Goal: Task Accomplishment & Management: Manage account settings

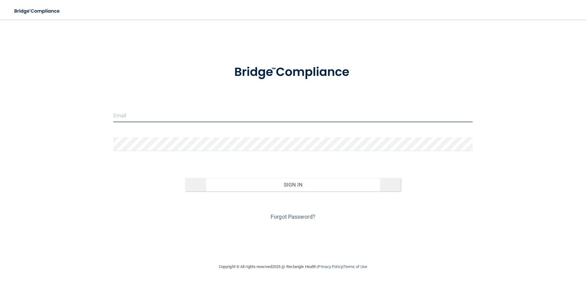
type input "[PERSON_NAME][EMAIL_ADDRESS][DOMAIN_NAME]"
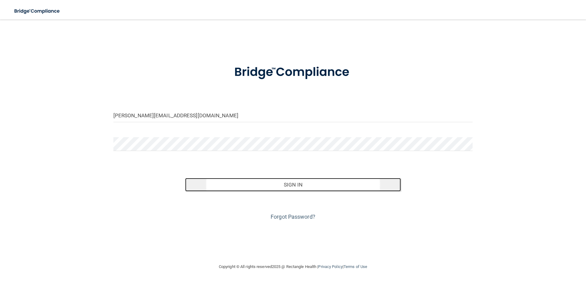
click at [298, 185] on button "Sign In" at bounding box center [293, 184] width 216 height 13
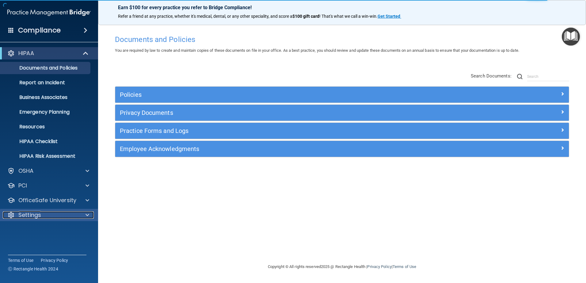
click at [35, 217] on p "Settings" at bounding box center [29, 215] width 23 height 7
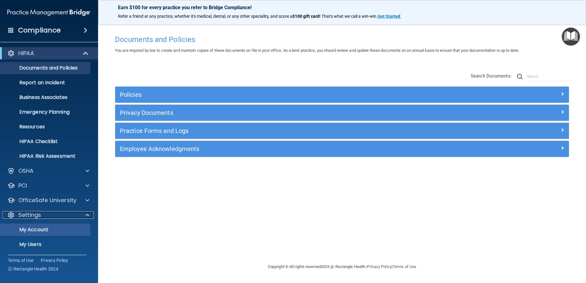
scroll to position [30, 0]
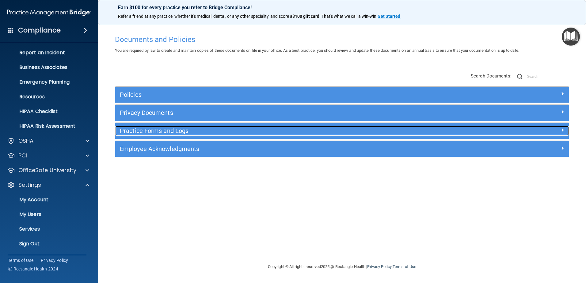
click at [163, 131] on h5 "Practice Forms and Logs" at bounding box center [285, 131] width 331 height 7
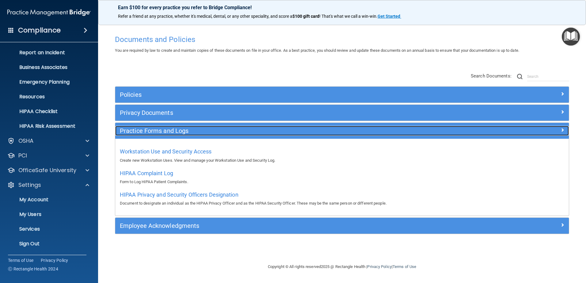
click at [163, 131] on h5 "Practice Forms and Logs" at bounding box center [285, 131] width 331 height 7
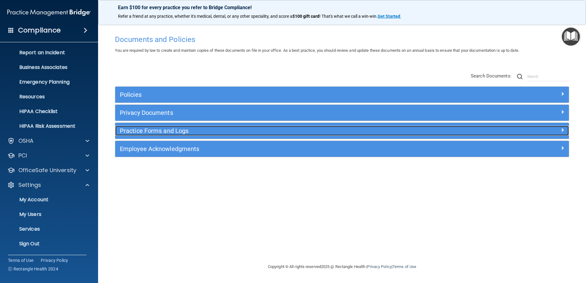
click at [163, 131] on h5 "Practice Forms and Logs" at bounding box center [285, 131] width 331 height 7
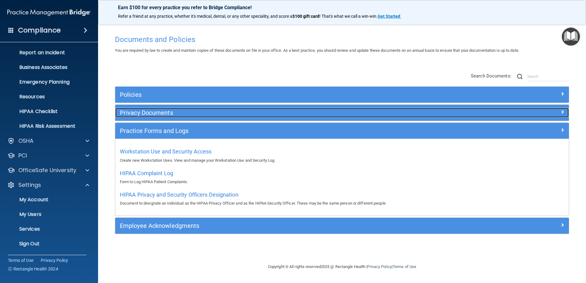
click at [131, 116] on h5 "Privacy Documents" at bounding box center [285, 113] width 331 height 7
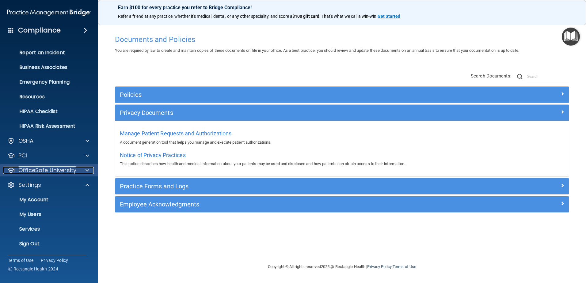
click at [80, 170] on div at bounding box center [86, 170] width 15 height 7
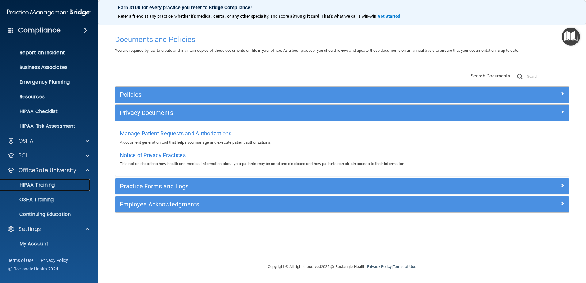
click at [53, 188] on p "HIPAA Training" at bounding box center [29, 185] width 51 height 6
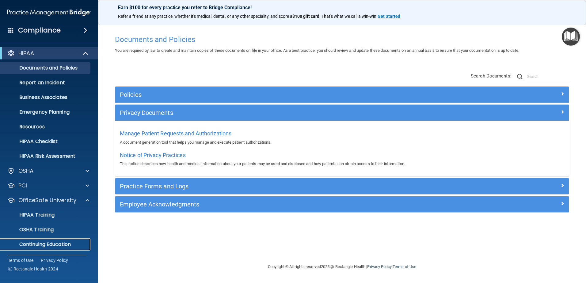
click at [53, 189] on div "HIPAA Documents and Policies Report an Incident Business Associates Emergency P…" at bounding box center [49, 187] width 98 height 285
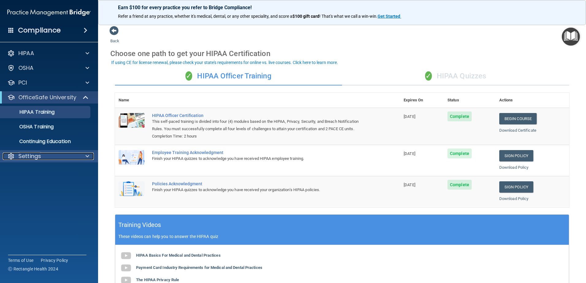
click at [40, 159] on p "Settings" at bounding box center [29, 156] width 23 height 7
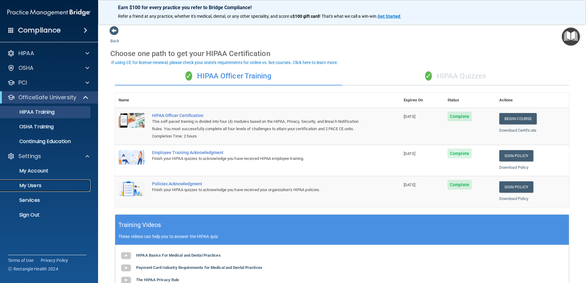
click at [36, 184] on p "My Users" at bounding box center [46, 186] width 84 height 6
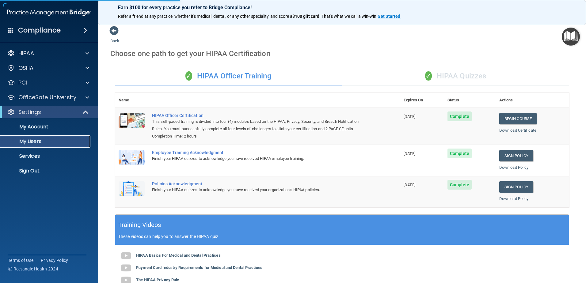
select select "20"
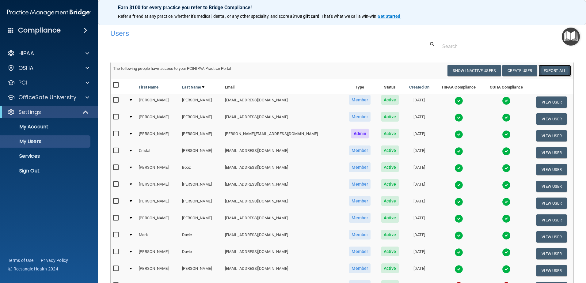
click at [557, 69] on link "Export All" at bounding box center [555, 70] width 33 height 11
click at [473, 71] on button "Show Inactive Users" at bounding box center [474, 70] width 53 height 11
select select "20"
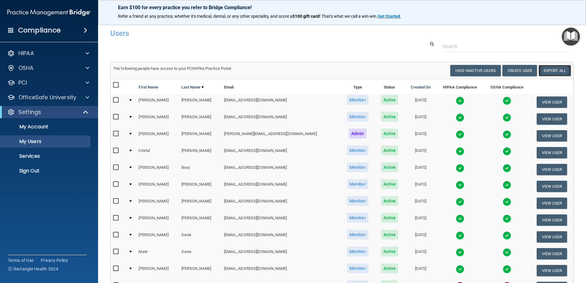
click at [553, 69] on link "Export All" at bounding box center [555, 70] width 33 height 11
click at [394, 50] on div at bounding box center [342, 46] width 473 height 11
click at [115, 102] on input "checkbox" at bounding box center [116, 100] width 7 height 5
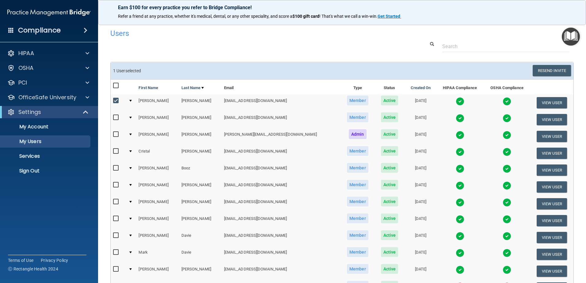
click at [115, 101] on input "checkbox" at bounding box center [116, 100] width 7 height 5
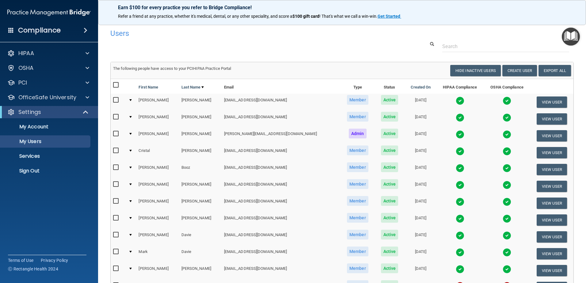
click at [131, 100] on td at bounding box center [131, 102] width 10 height 17
click at [132, 100] on div at bounding box center [130, 100] width 2 height 2
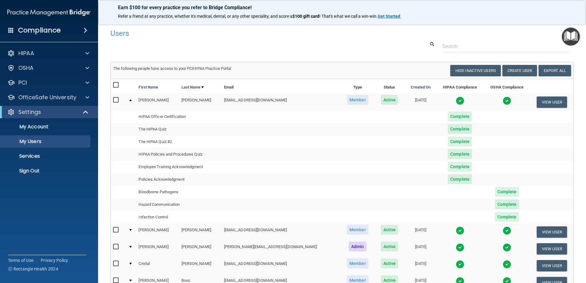
click at [131, 231] on div at bounding box center [130, 230] width 2 height 2
click at [132, 230] on div at bounding box center [130, 230] width 2 height 2
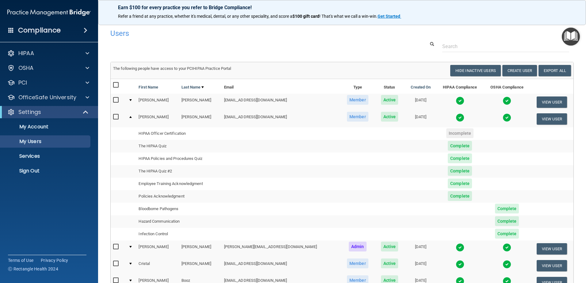
click at [130, 100] on div at bounding box center [130, 100] width 2 height 2
click at [132, 100] on div at bounding box center [130, 100] width 2 height 2
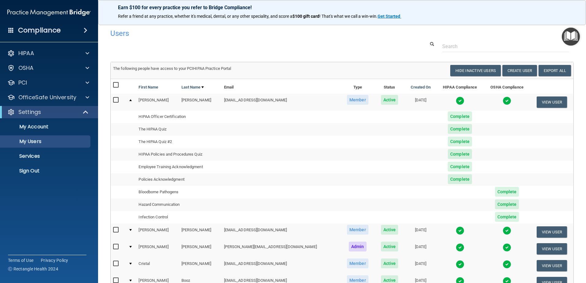
click at [117, 99] on input "checkbox" at bounding box center [116, 100] width 7 height 5
checkbox input "true"
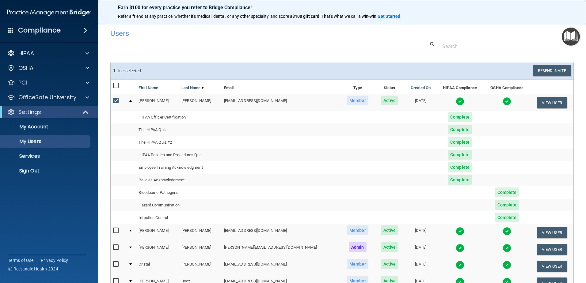
click at [132, 231] on div at bounding box center [130, 231] width 2 height 2
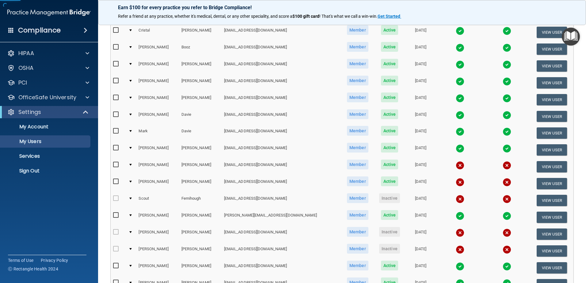
scroll to position [307, 0]
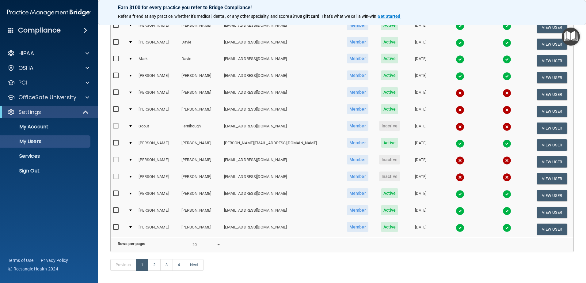
click at [131, 93] on div at bounding box center [130, 93] width 2 height 2
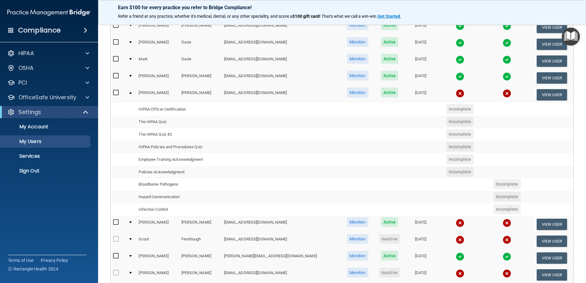
click at [132, 222] on div at bounding box center [130, 223] width 2 height 2
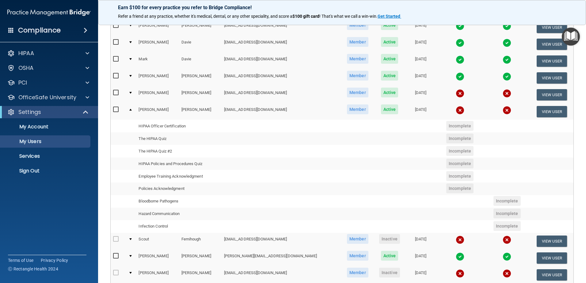
click at [132, 240] on div at bounding box center [130, 240] width 2 height 2
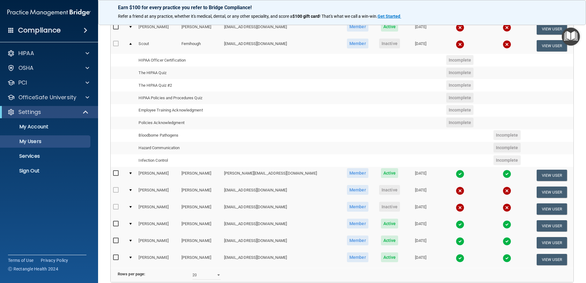
scroll to position [154, 0]
